Goal: Navigation & Orientation: Find specific page/section

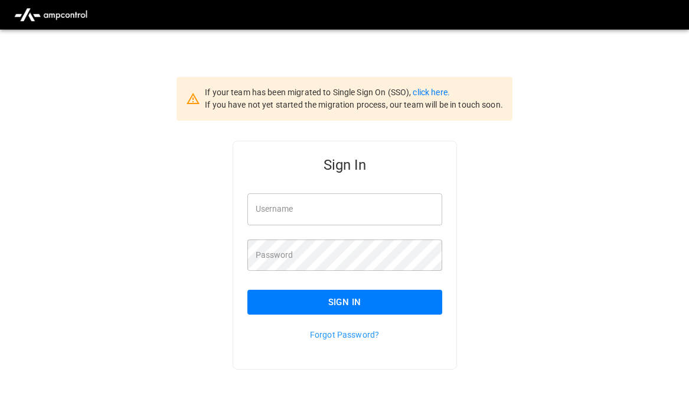
type input "**********"
click at [383, 300] on button "Sign In" at bounding box center [345, 301] width 195 height 25
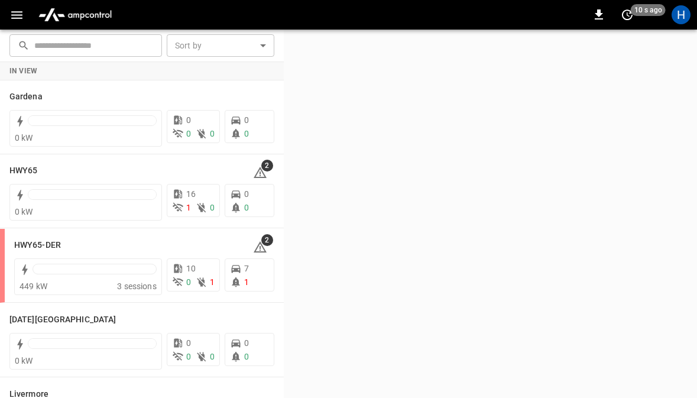
click at [17, 15] on icon "button" at bounding box center [16, 15] width 11 height 8
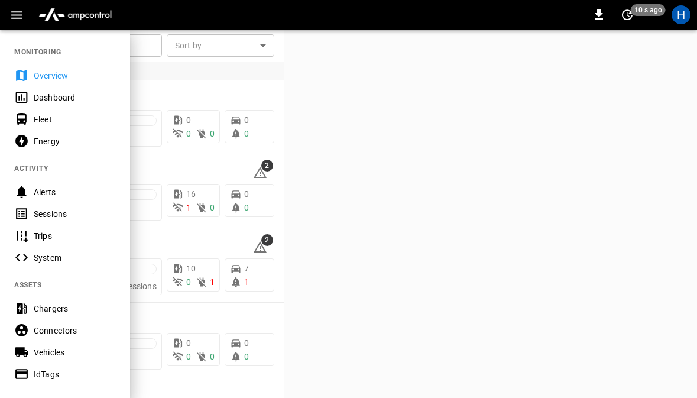
click at [89, 95] on div "Dashboard" at bounding box center [75, 98] width 82 height 12
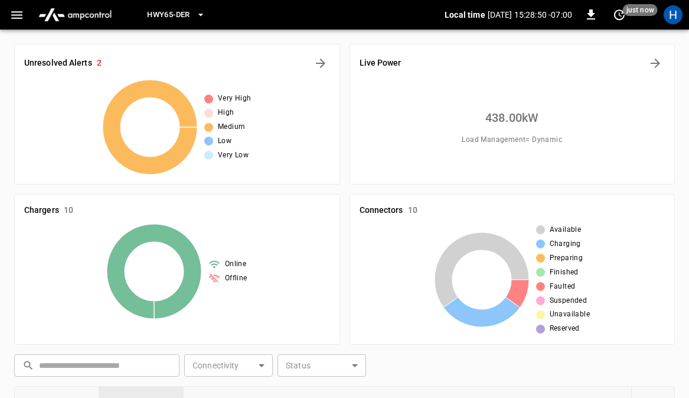
click at [202, 21] on button "HWY65-DER" at bounding box center [175, 15] width 67 height 23
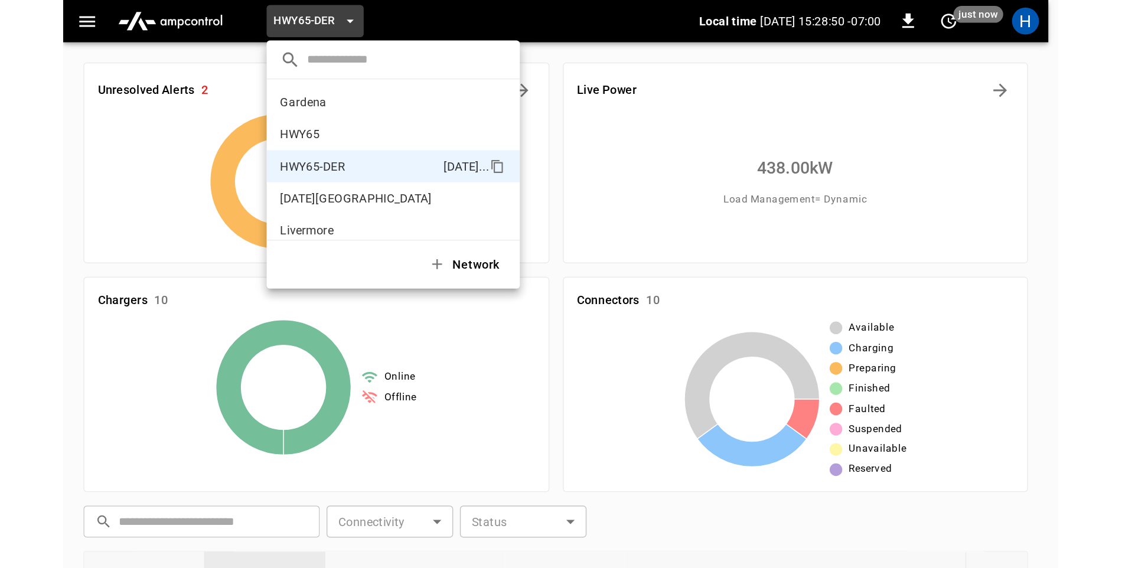
scroll to position [41, 0]
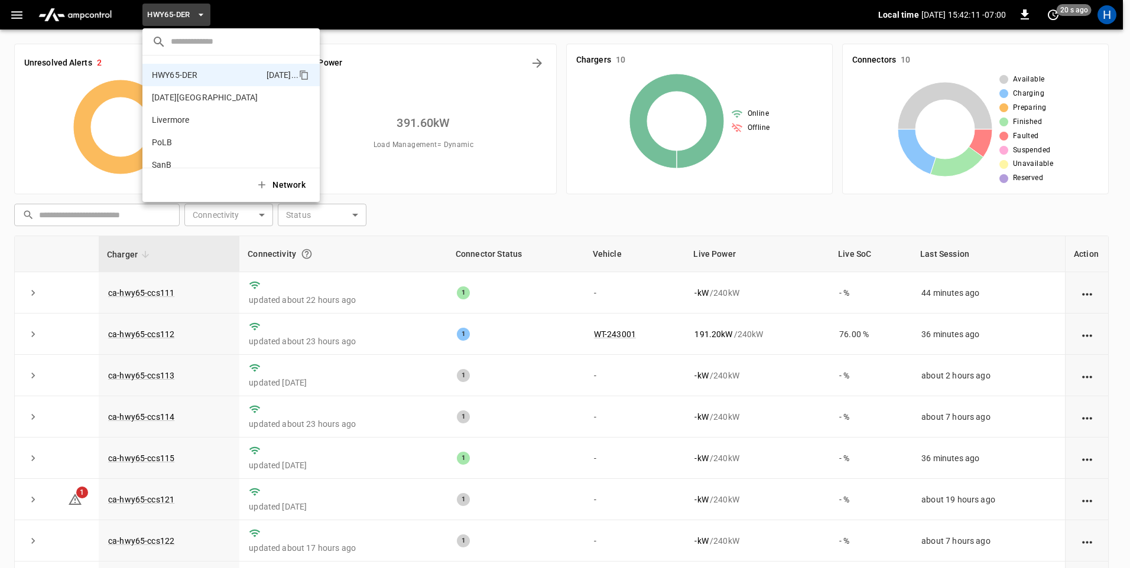
click at [696, 288] on div at bounding box center [565, 284] width 1130 height 568
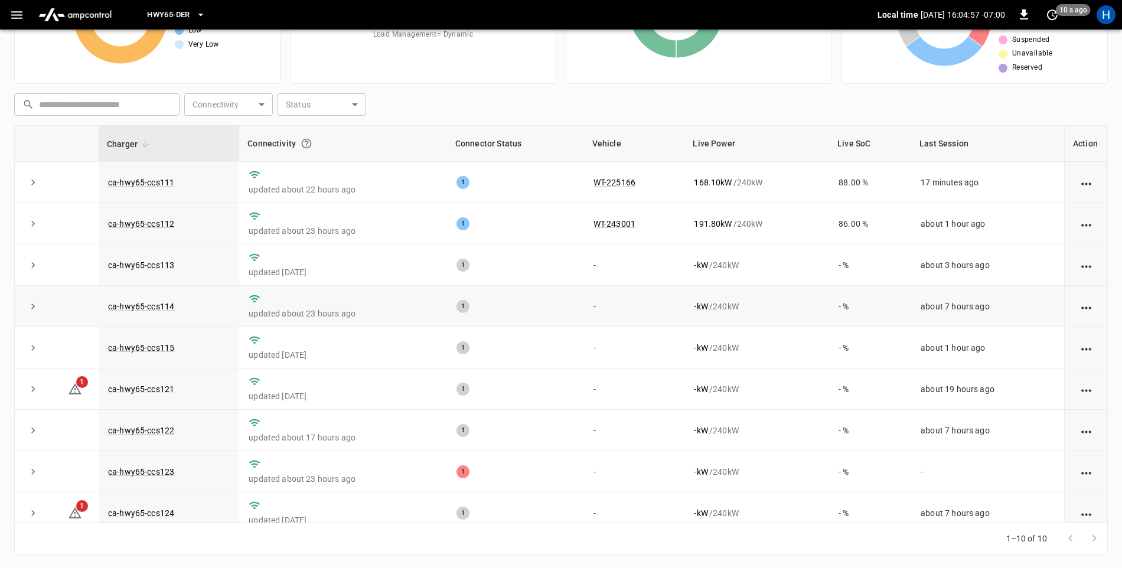
scroll to position [0, 0]
